Goal: Check status

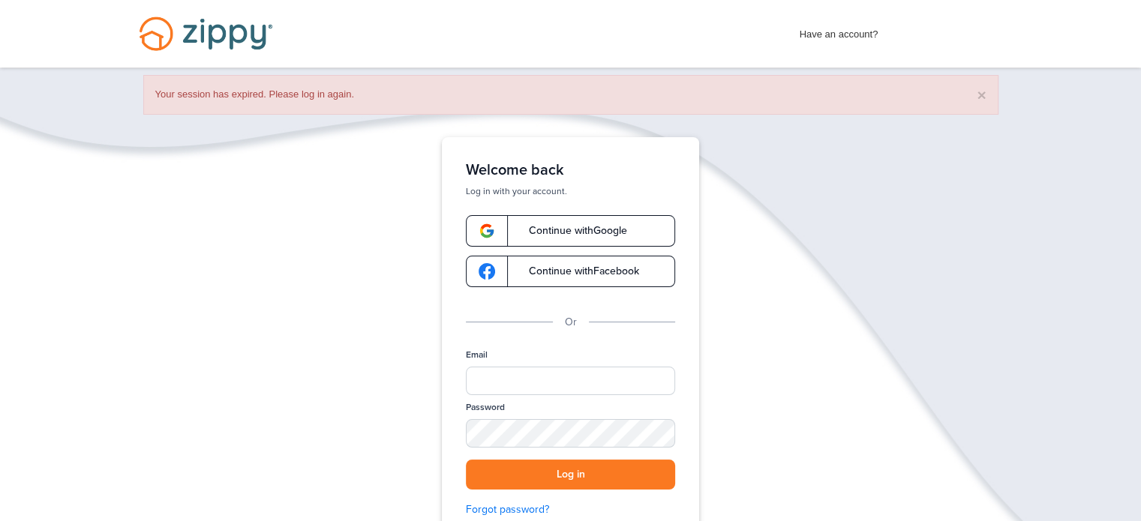
click at [571, 228] on span "Continue with Google" at bounding box center [570, 231] width 113 height 11
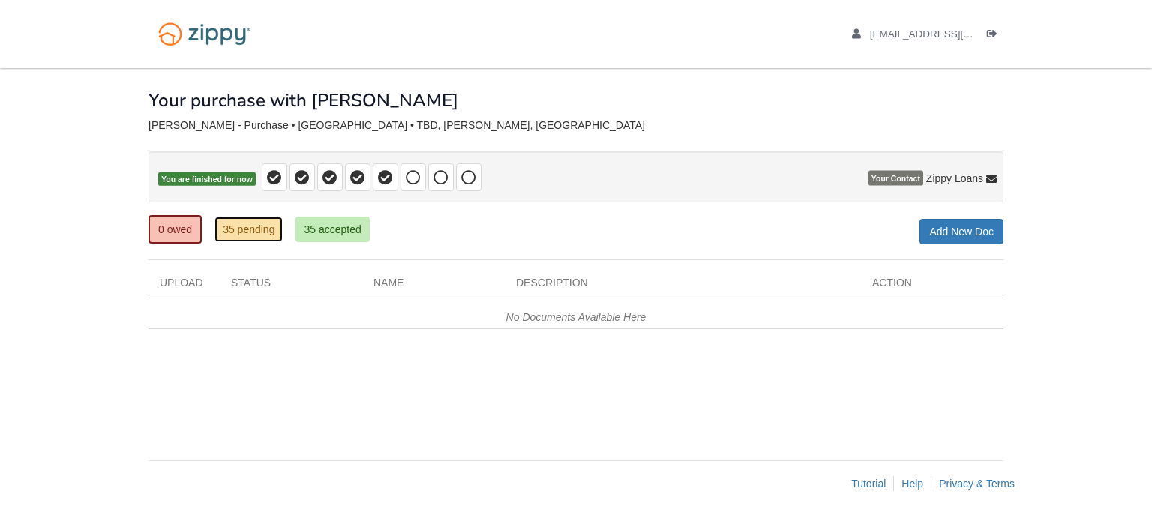
click at [261, 230] on link "35 pending" at bounding box center [249, 230] width 68 height 26
